Goal: Information Seeking & Learning: Learn about a topic

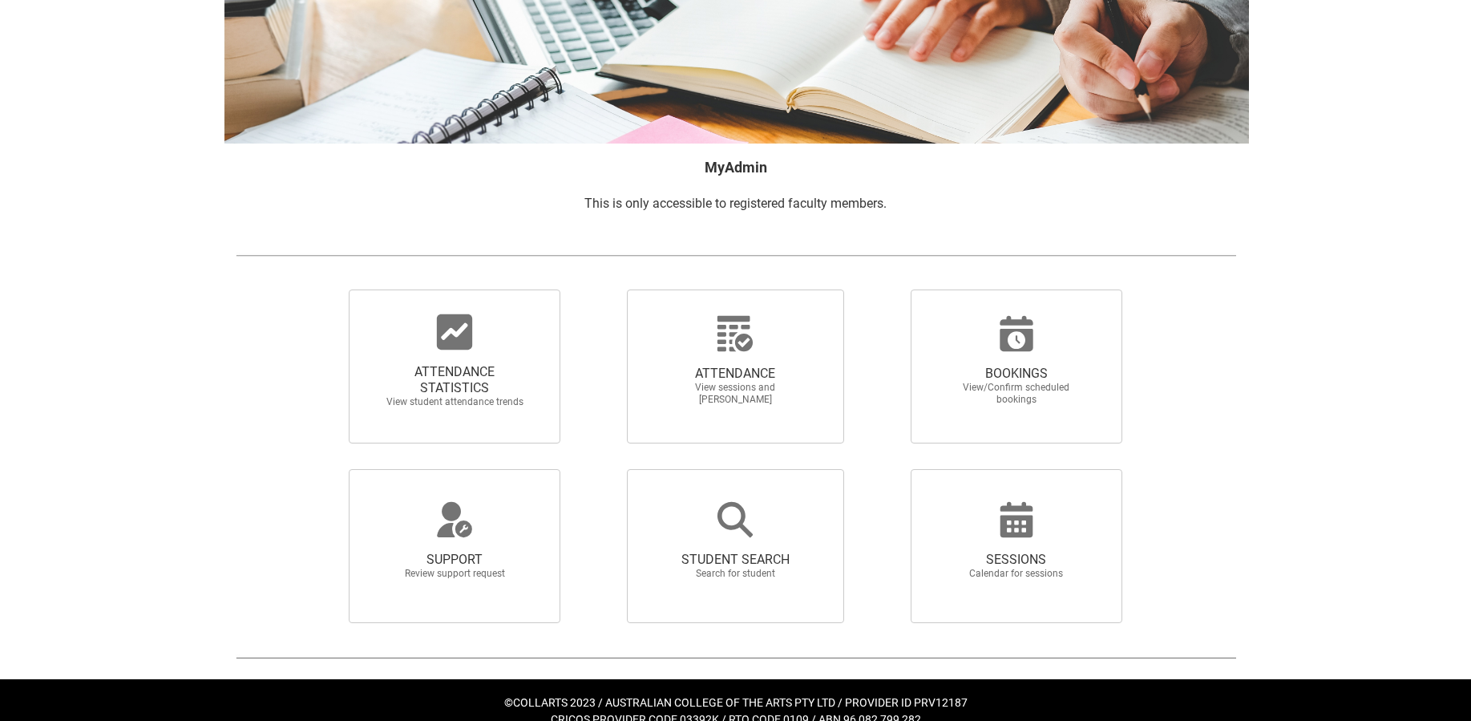
scroll to position [161, 0]
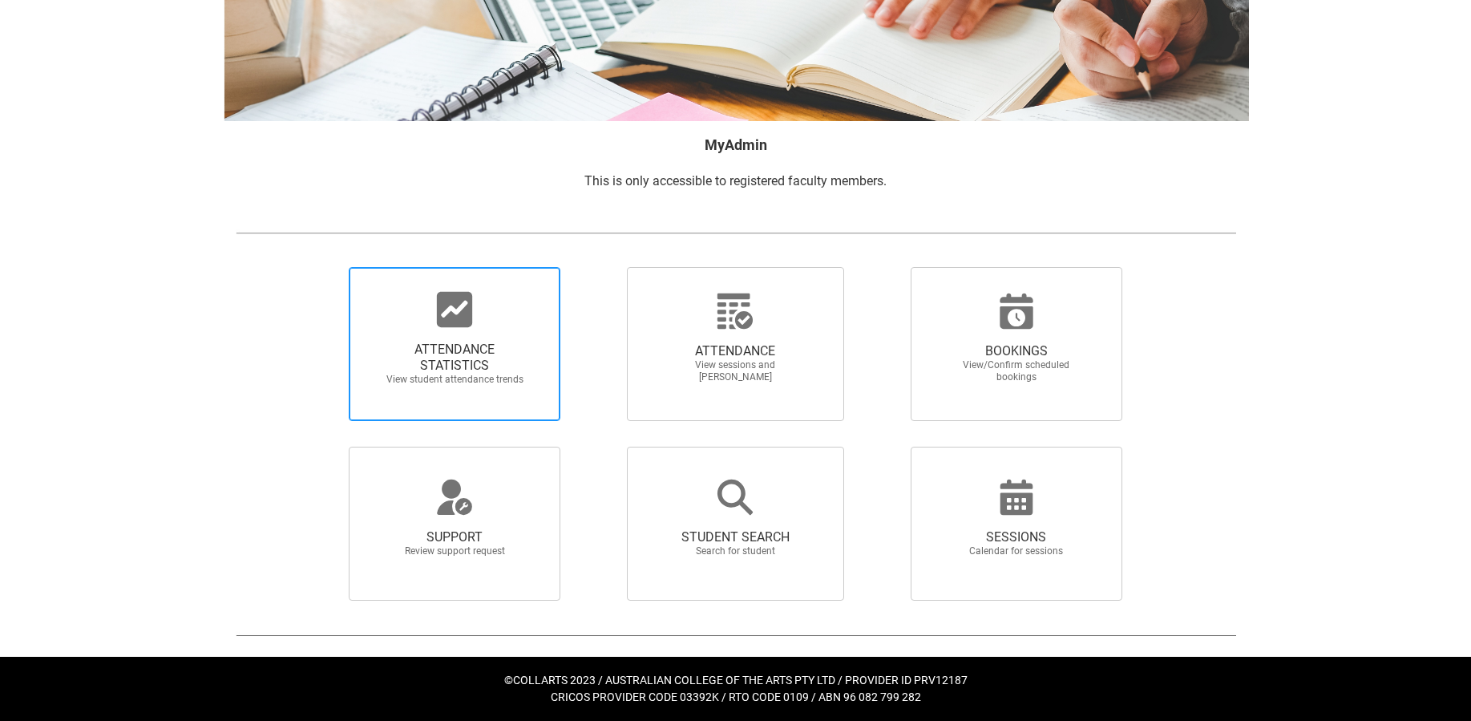
click at [421, 349] on span "ATTENDANCE STATISTICS" at bounding box center [454, 357] width 141 height 32
click at [322, 267] on input "ATTENDANCE STATISTICS View student attendance trends" at bounding box center [321, 266] width 1 height 1
radio input "true"
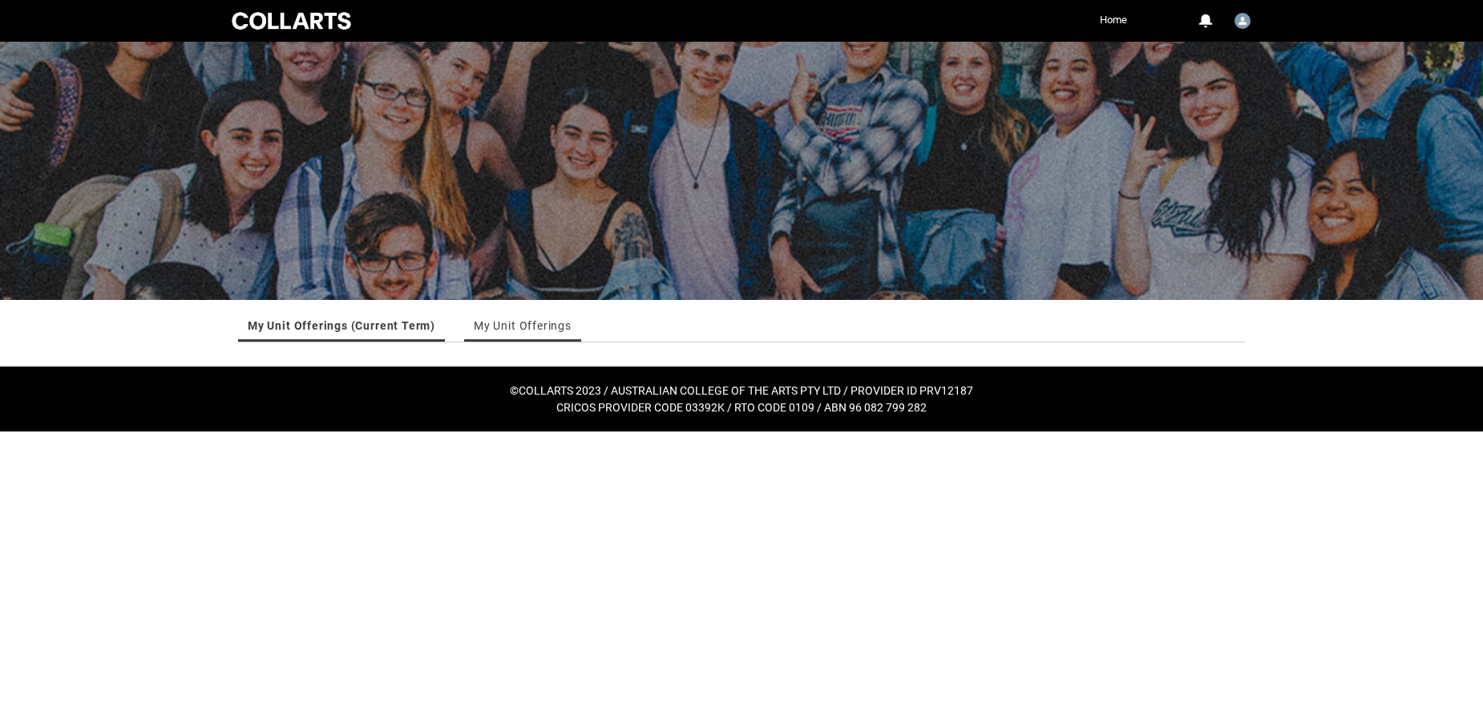
click at [505, 323] on link "My Unit Offerings" at bounding box center [523, 325] width 98 height 32
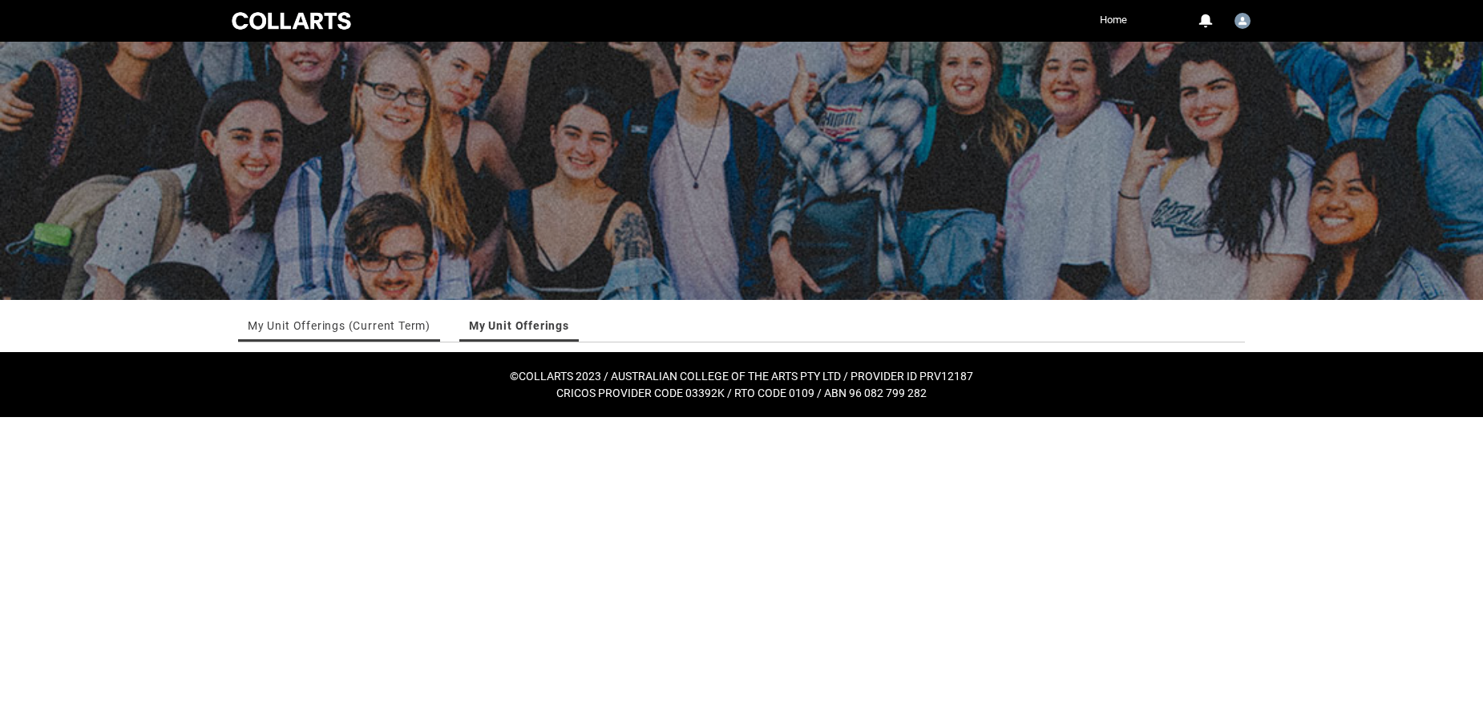
click at [379, 325] on link "My Unit Offerings (Current Term)" at bounding box center [339, 325] width 183 height 32
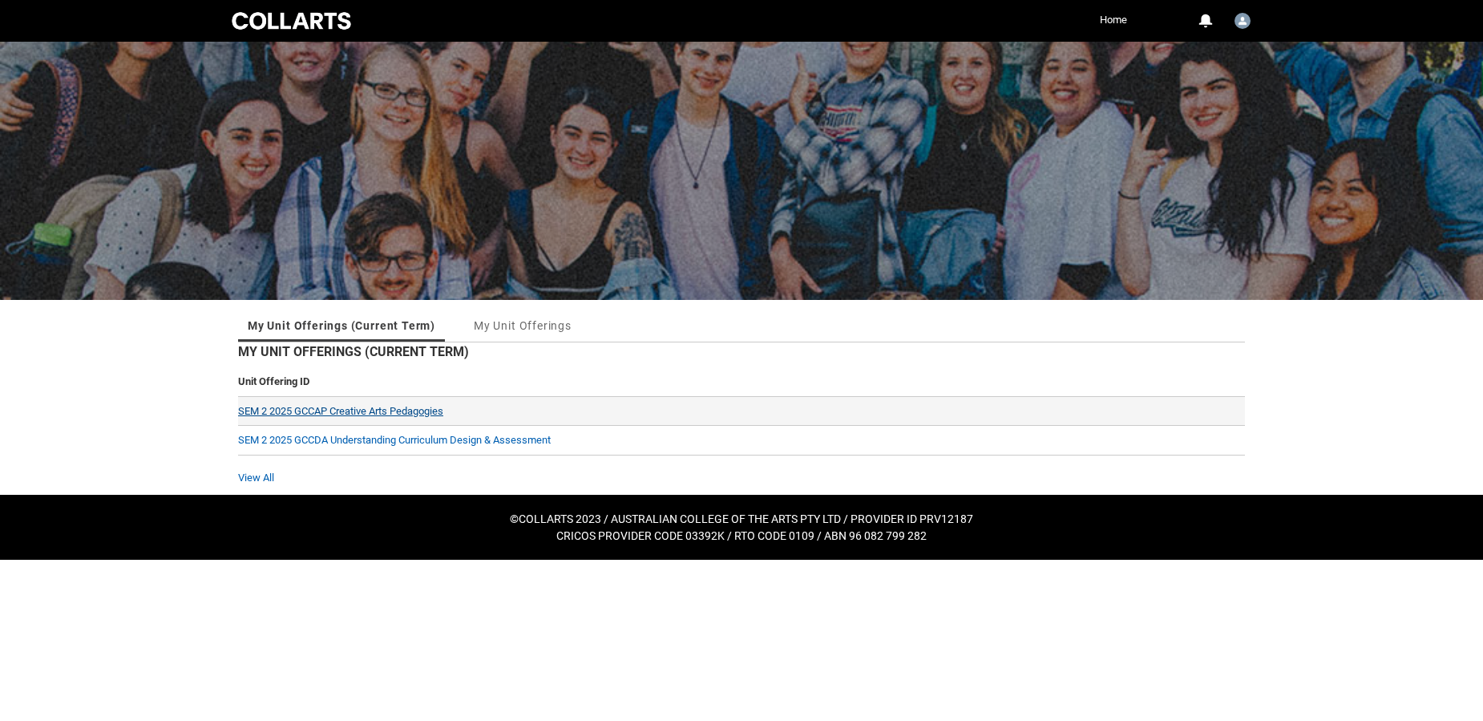
click at [377, 406] on link "SEM 2 2025 GCCAP Creative Arts Pedagogies" at bounding box center [340, 411] width 205 height 12
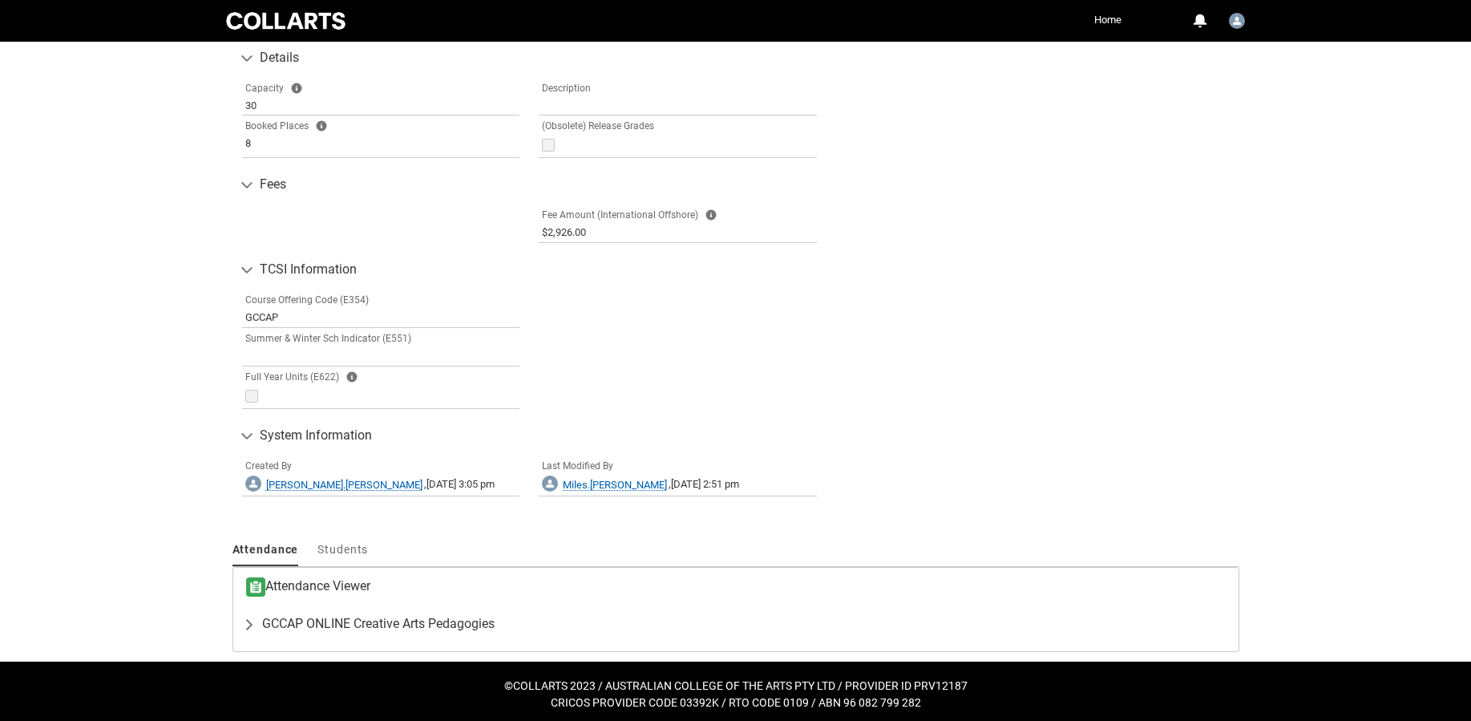
scroll to position [208, 0]
